Goal: Information Seeking & Learning: Learn about a topic

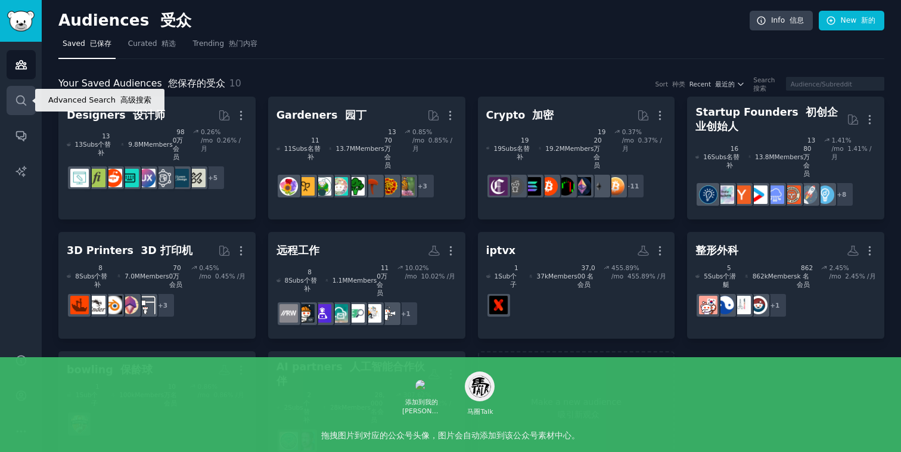
click at [24, 97] on icon "Sidebar" at bounding box center [21, 100] width 13 height 13
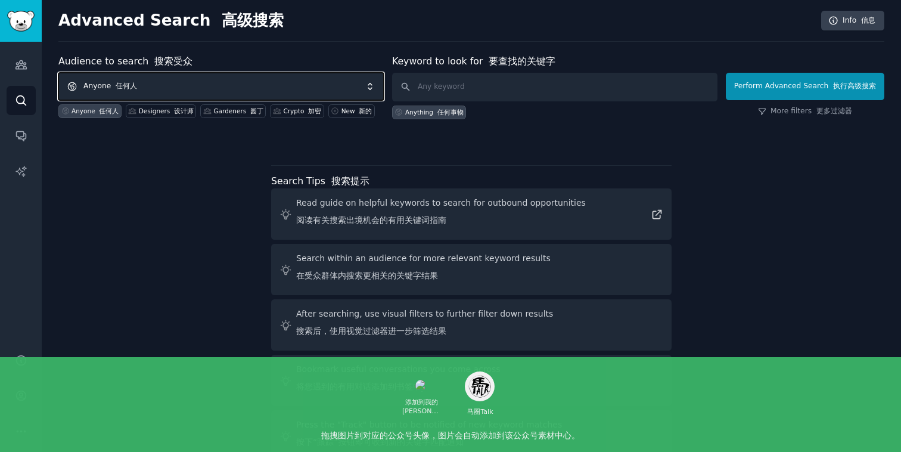
click at [179, 80] on span "Anyone 任何人" at bounding box center [220, 86] width 325 height 27
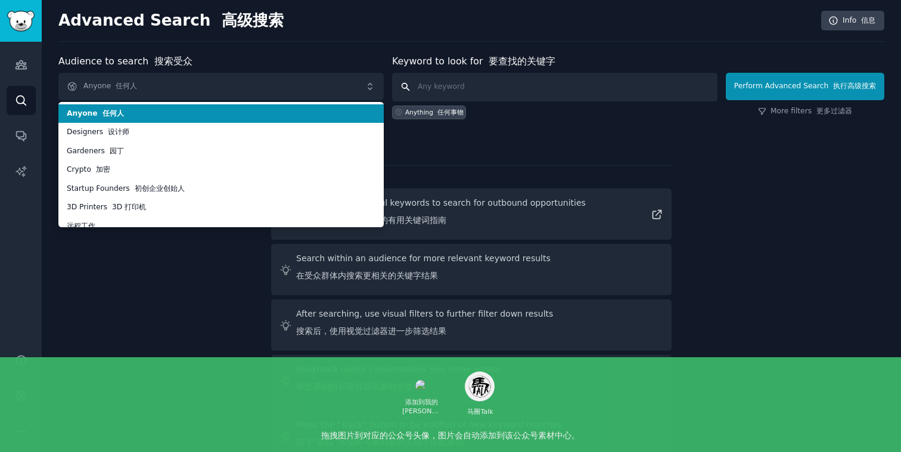
click at [452, 85] on input "text" at bounding box center [554, 87] width 325 height 29
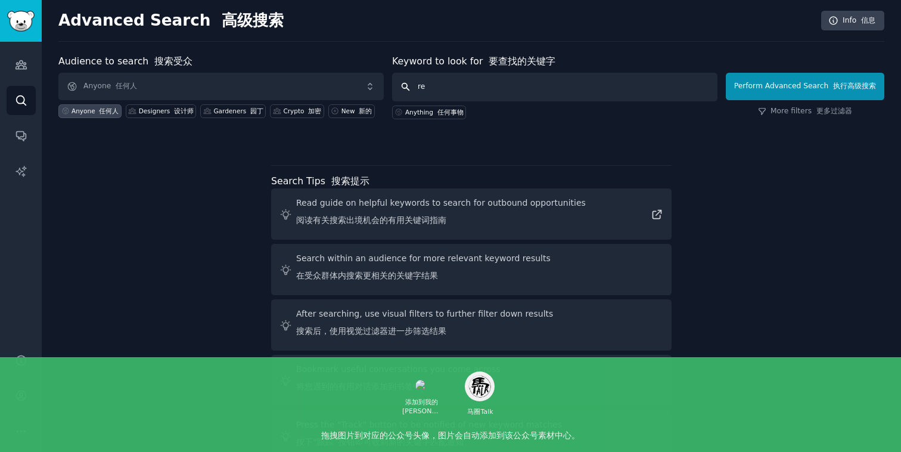
type input "r"
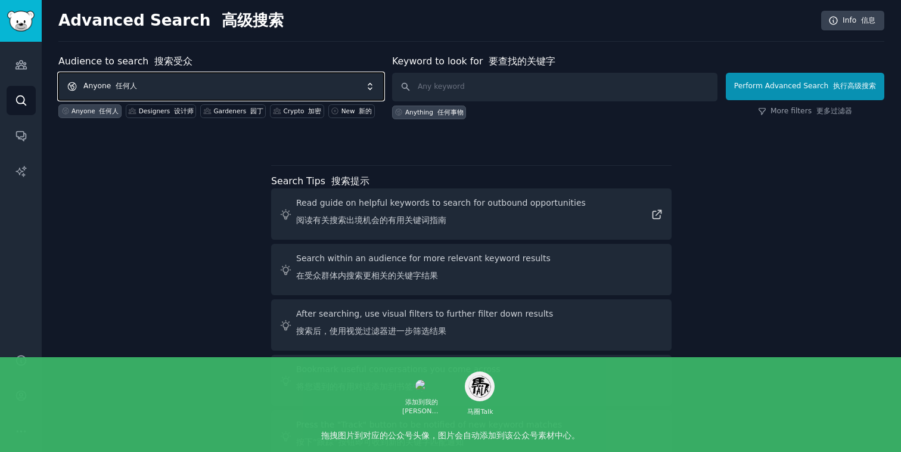
click at [144, 80] on span "Anyone 任何人" at bounding box center [220, 86] width 325 height 27
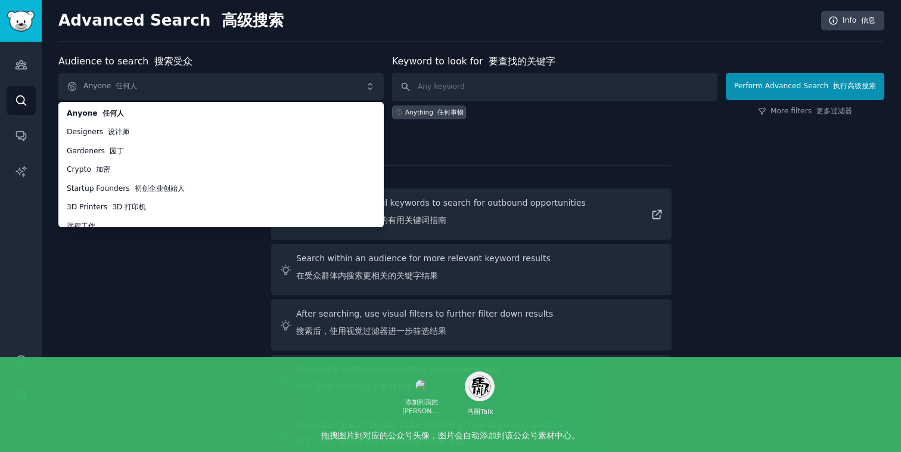
click at [251, 61] on div "Audience to search 搜索受众 Anyone 任何人 Anyone 任何人 Designers 设计师 Gardeners 园丁 Crypto…" at bounding box center [220, 86] width 325 height 65
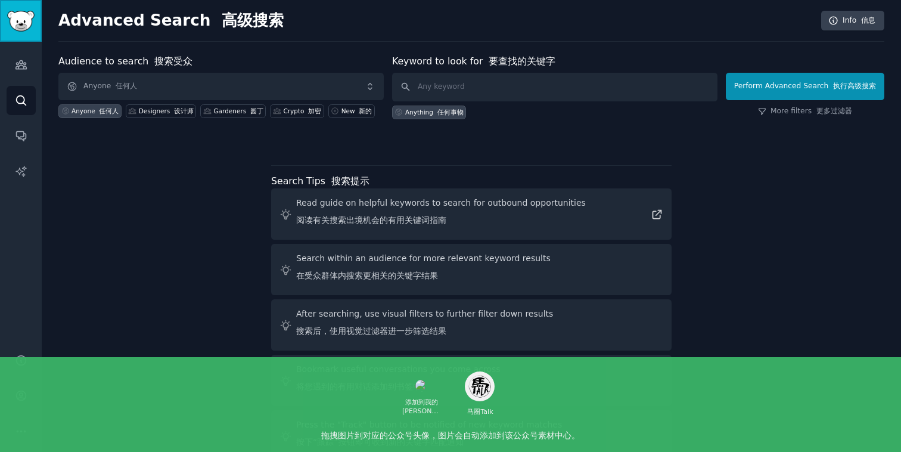
click at [23, 18] on img "Sidebar" at bounding box center [20, 21] width 27 height 21
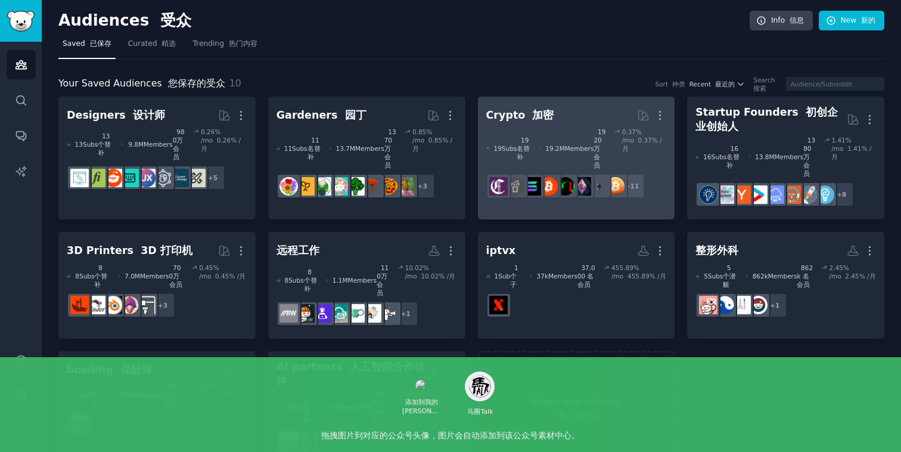
click at [577, 112] on h2 "Crypto 加密 More" at bounding box center [576, 115] width 181 height 21
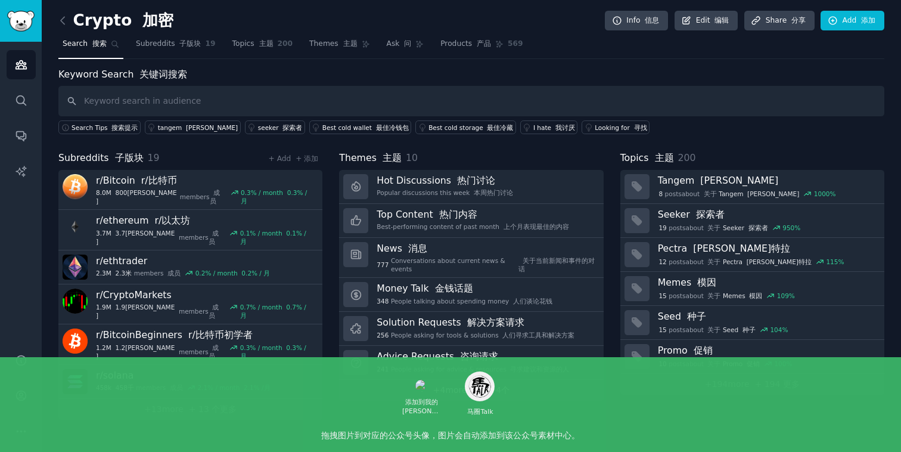
click at [505, 390] on font "+另外4个" at bounding box center [491, 390] width 38 height 10
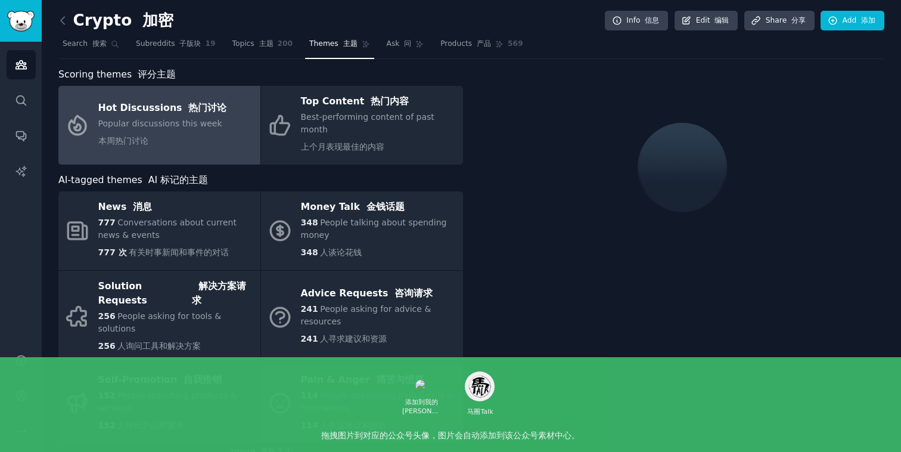
click at [312, 390] on span "114" at bounding box center [309, 395] width 17 height 10
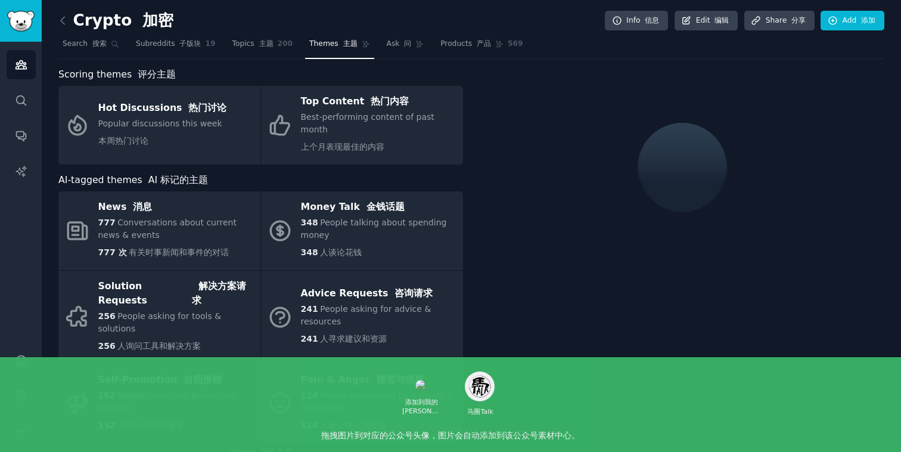
click at [344, 390] on span "People expressing pain points & frustrations" at bounding box center [377, 401] width 153 height 22
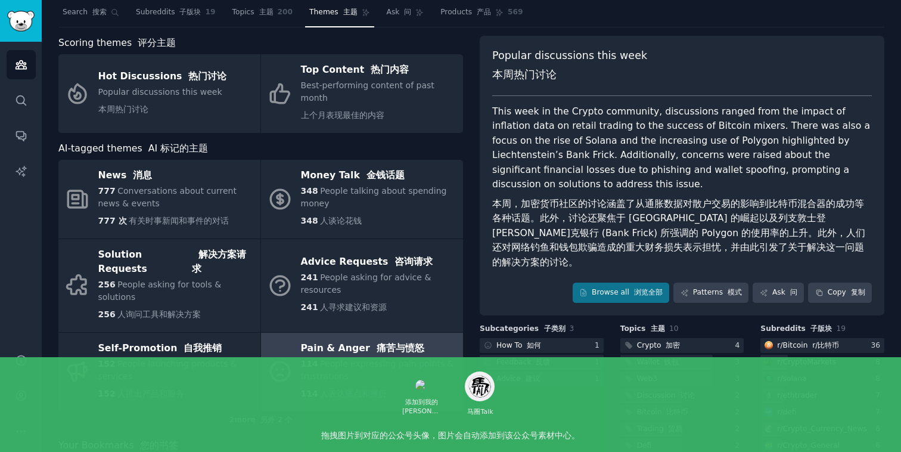
scroll to position [32, 0]
click at [708, 282] on link "Patterns 模式" at bounding box center [710, 292] width 75 height 20
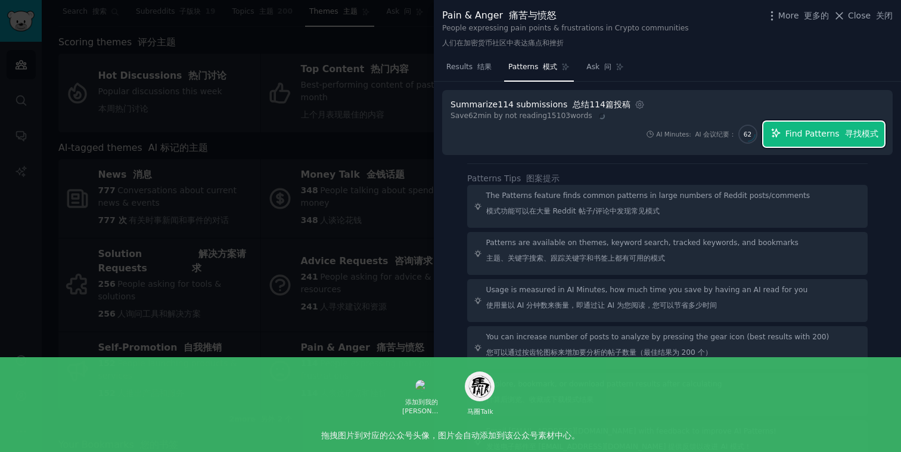
click at [793, 128] on span "Find Patterns 寻找模式" at bounding box center [831, 134] width 93 height 13
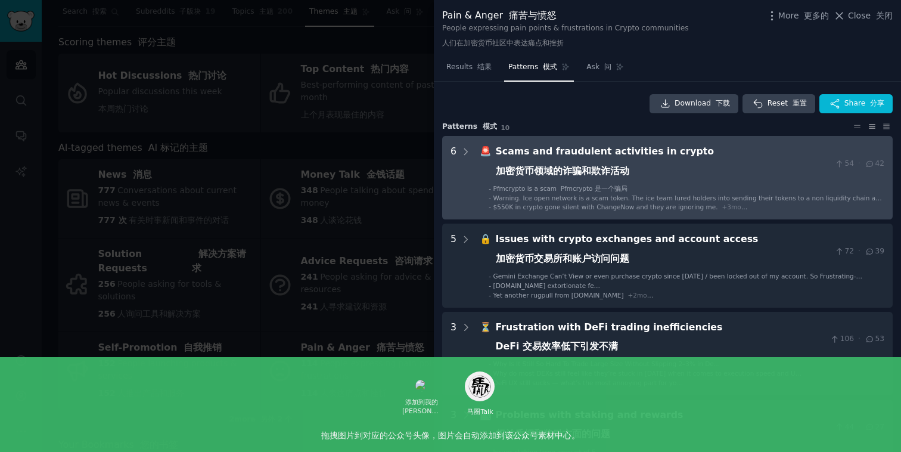
click at [708, 181] on div "Scams and fraudulent activities in crypto 加密货币领域的诈骗和欺诈活动" at bounding box center [663, 163] width 334 height 39
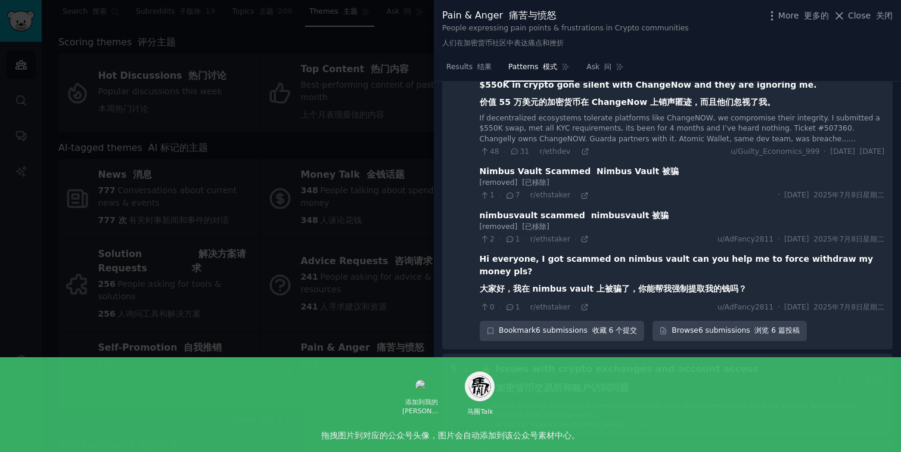
scroll to position [263, 0]
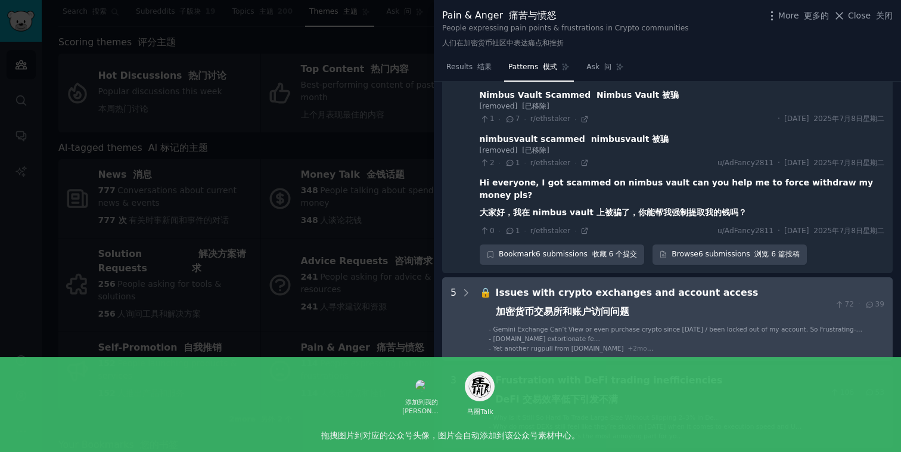
click at [671, 325] on span "Gemini Exchange Can’t View or even purchase crypto since [DATE] / been locked o…" at bounding box center [688, 352] width 391 height 54
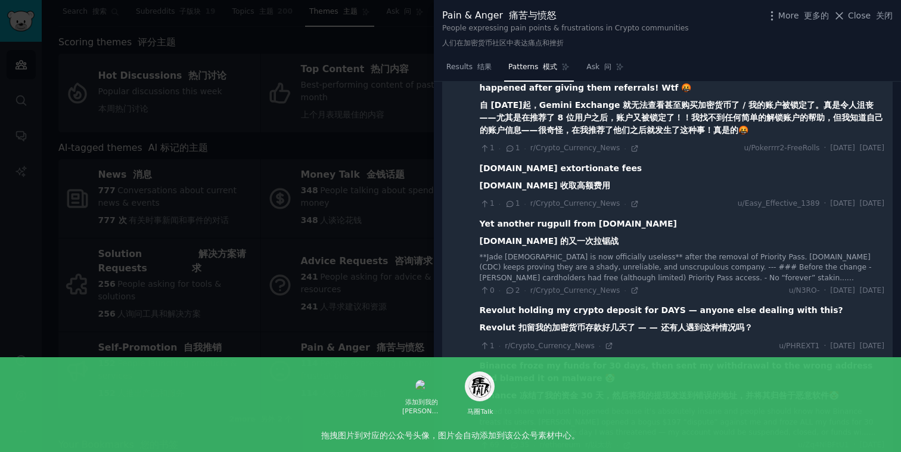
scroll to position [623, 0]
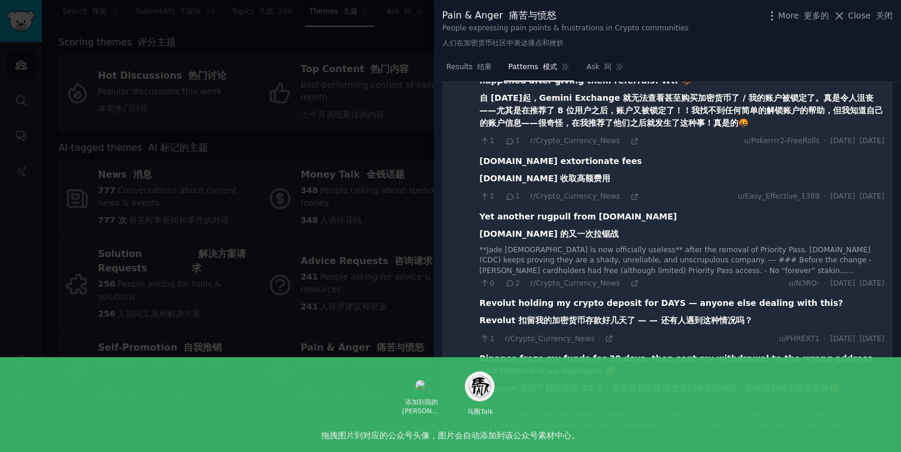
click at [599, 245] on div "**Jade [DEMOGRAPHIC_DATA] is now officially useless** after the removal of Prio…" at bounding box center [682, 261] width 405 height 32
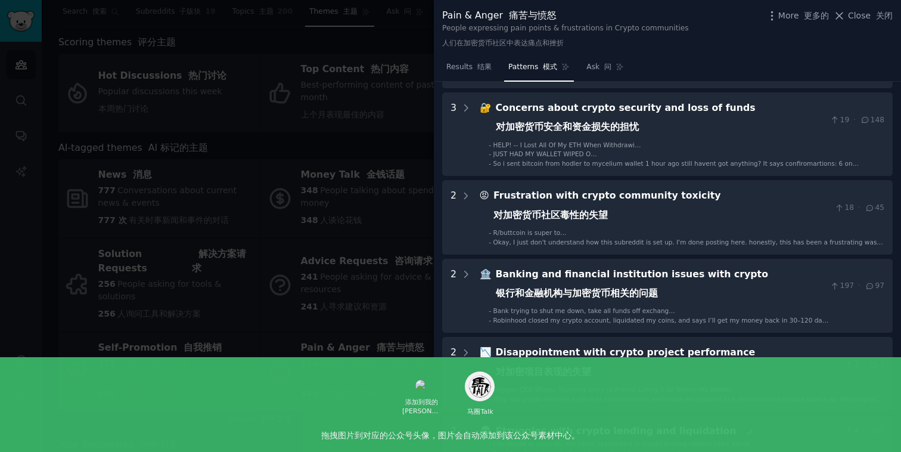
scroll to position [1280, 0]
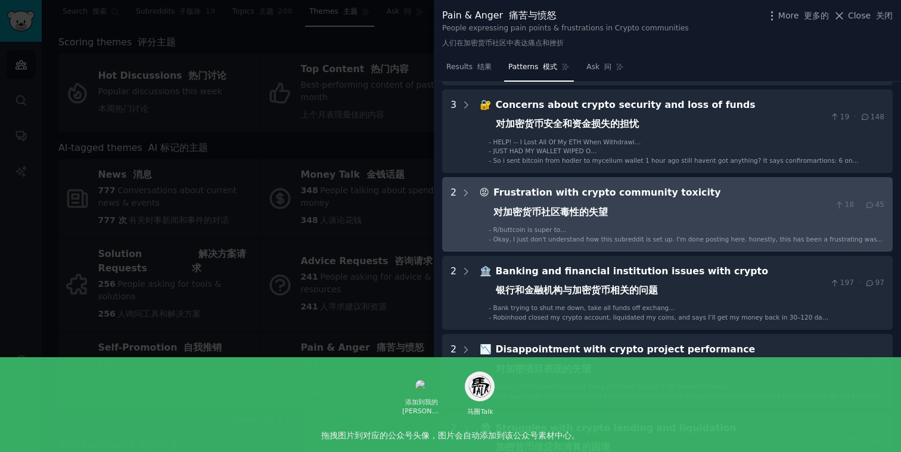
click at [639, 208] on div "Frustration with crypto community toxicity 对加密货币社区毒性的失望" at bounding box center [661, 204] width 337 height 39
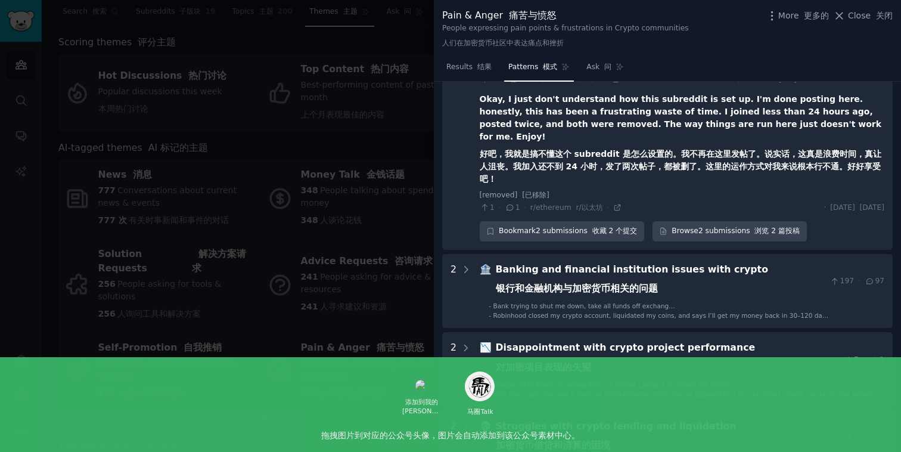
scroll to position [1505, 0]
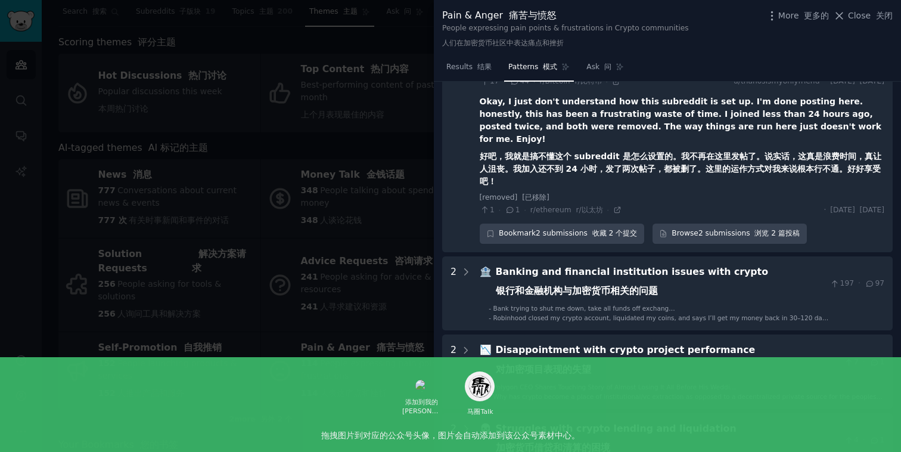
click at [621, 350] on div "Disappointment with crypto project performance 对加密项目表现的失望" at bounding box center [668, 362] width 344 height 39
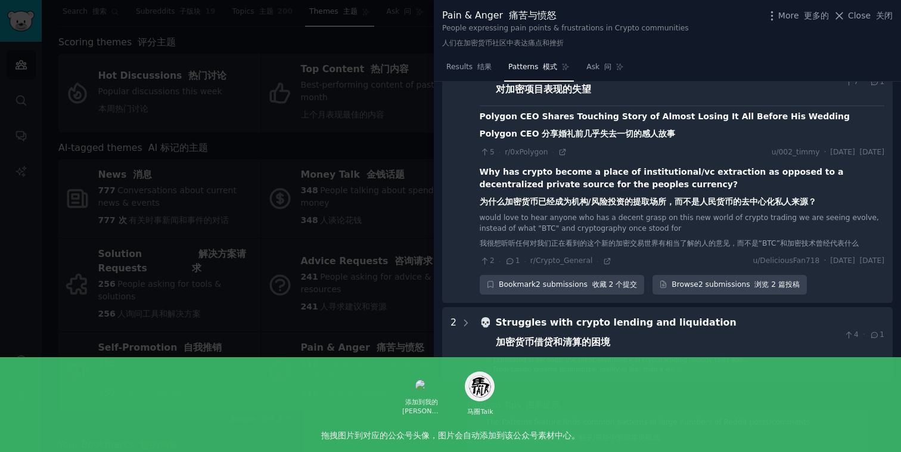
scroll to position [1797, 0]
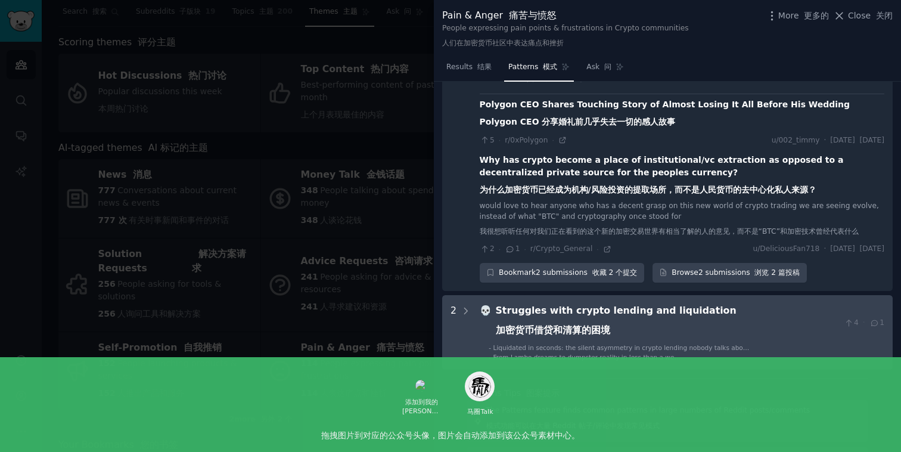
click at [633, 344] on span "Liquidated in seconds: the silent asymmetry in crypto lending nobody talks abou…" at bounding box center [621, 354] width 256 height 20
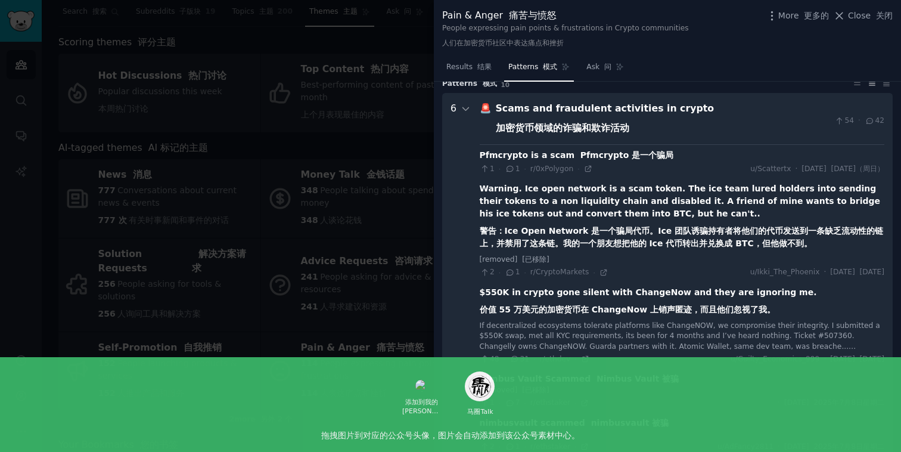
scroll to position [0, 0]
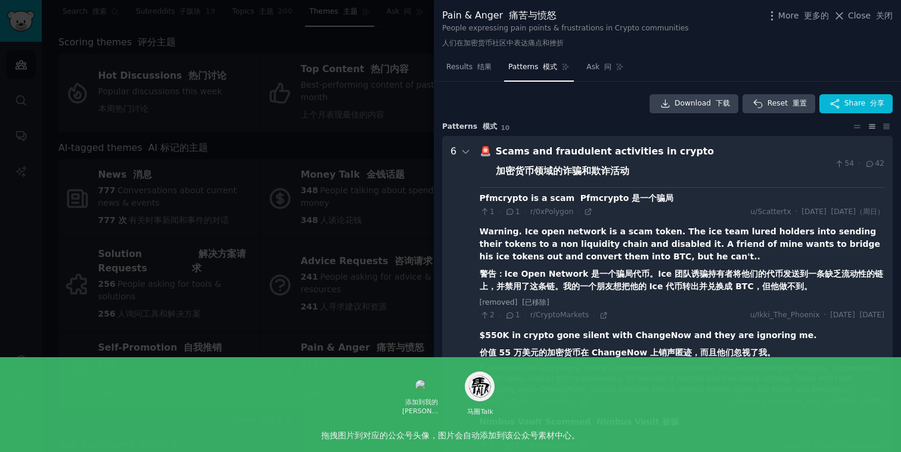
click at [383, 109] on div at bounding box center [450, 226] width 901 height 452
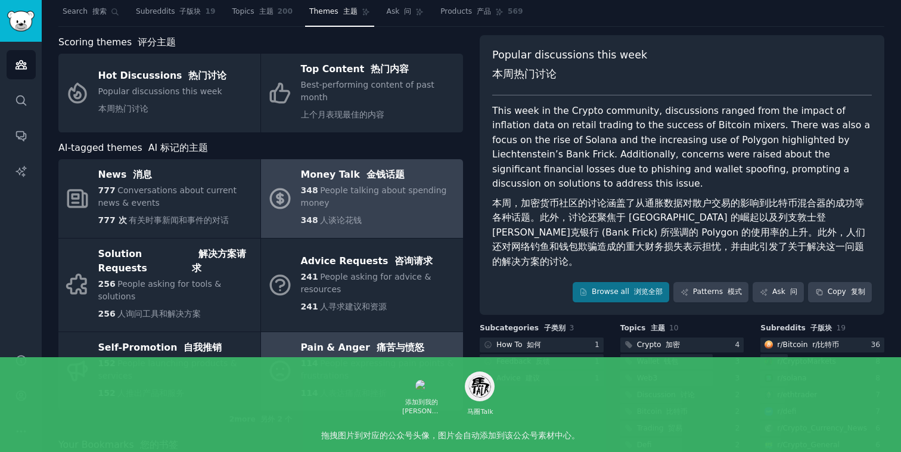
click at [344, 185] on span "People talking about spending money" at bounding box center [374, 196] width 146 height 22
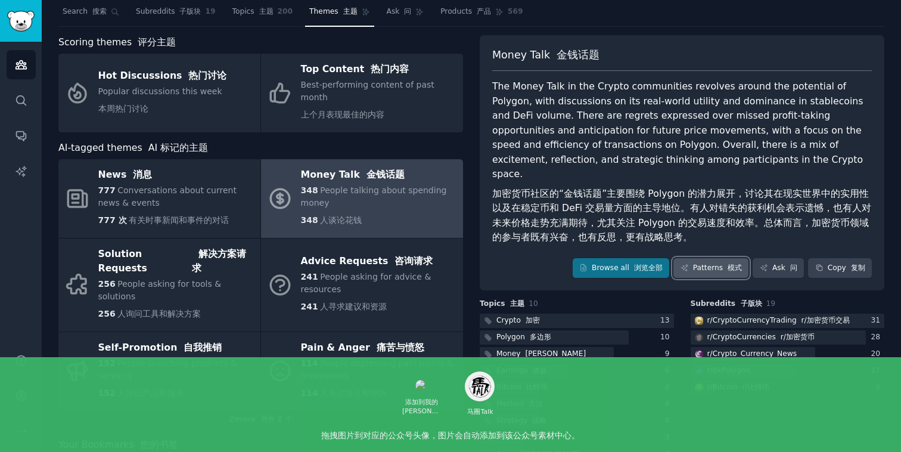
click at [709, 258] on link "Patterns 模式" at bounding box center [710, 268] width 75 height 20
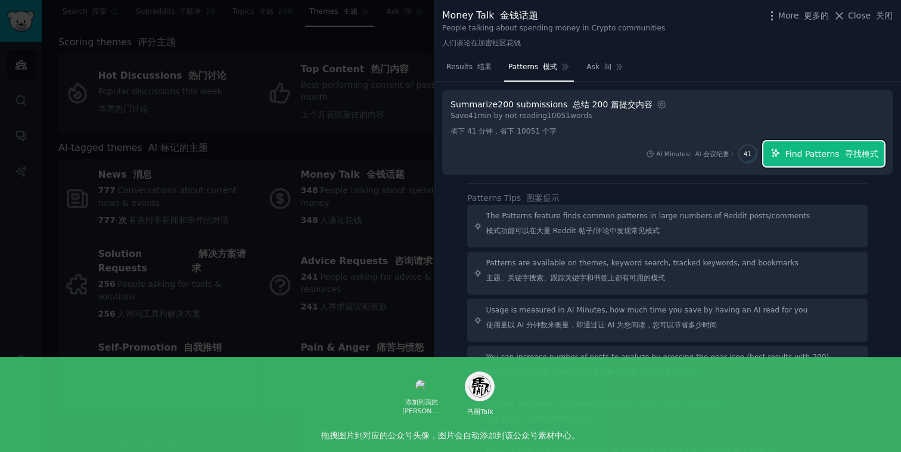
click at [809, 160] on button "Find Patterns 寻找模式" at bounding box center [823, 153] width 121 height 25
